Goal: Task Accomplishment & Management: Use online tool/utility

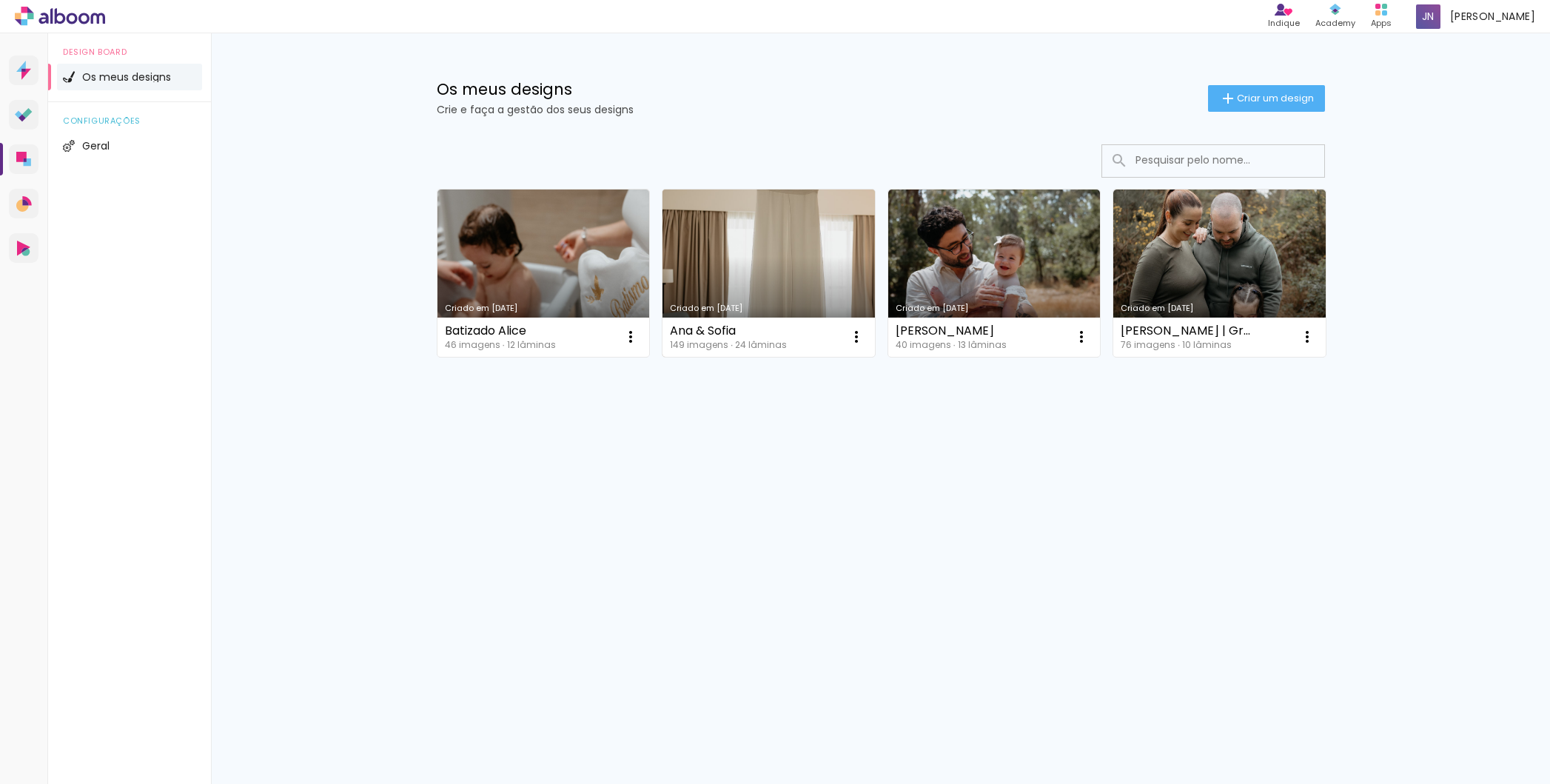
click at [788, 273] on link "Criado em [DATE]" at bounding box center [769, 273] width 213 height 167
